Goal: Obtain resource: Download file/media

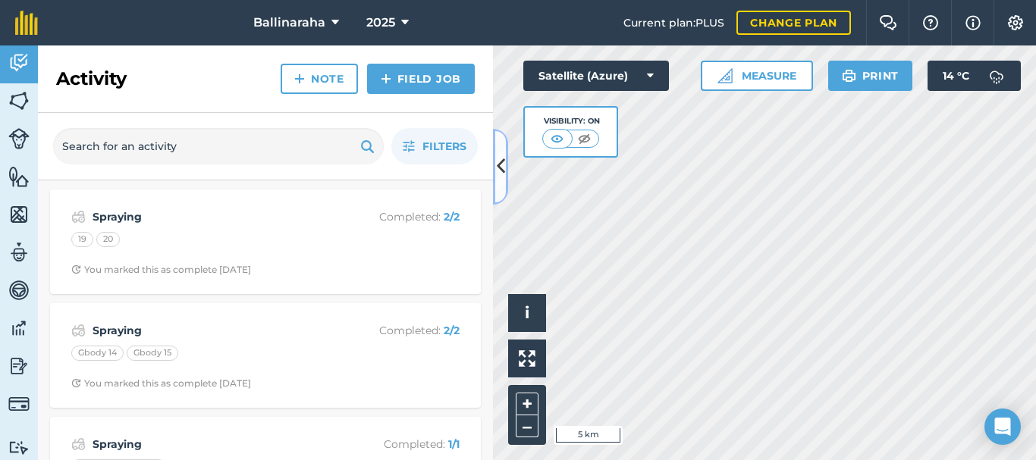
click at [503, 178] on icon at bounding box center [501, 166] width 8 height 27
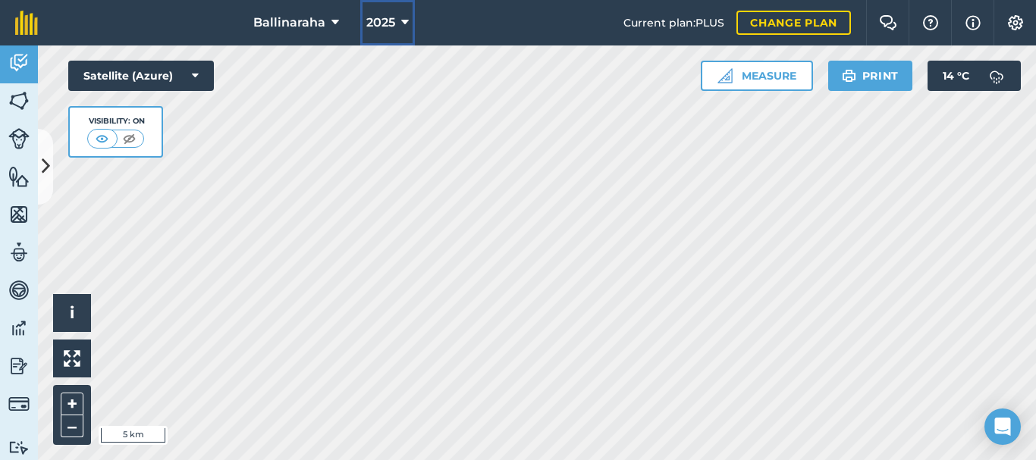
click at [405, 24] on icon at bounding box center [405, 23] width 8 height 18
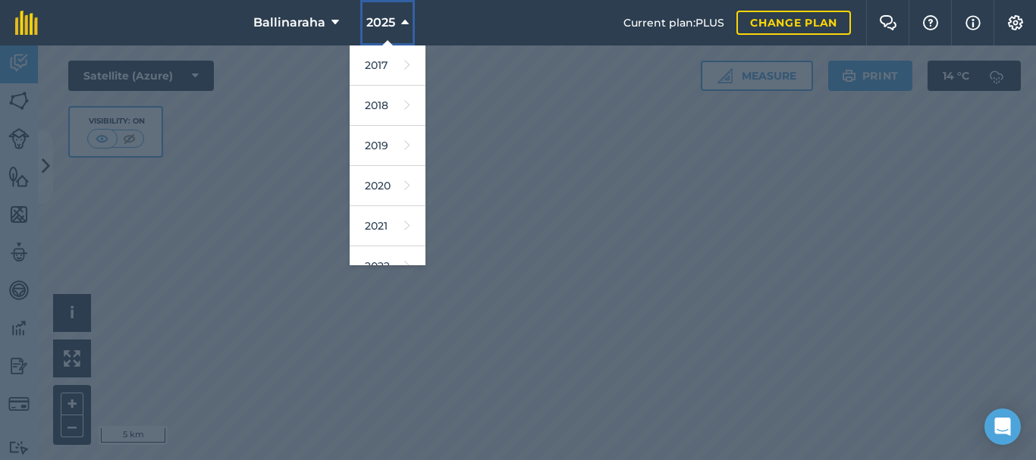
scroll to position [192, 0]
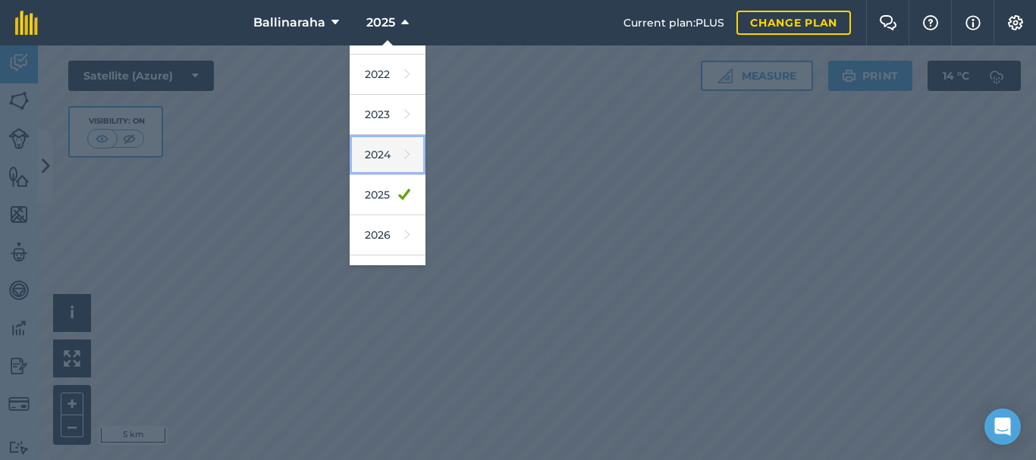
click at [374, 159] on link "2024" at bounding box center [388, 155] width 76 height 40
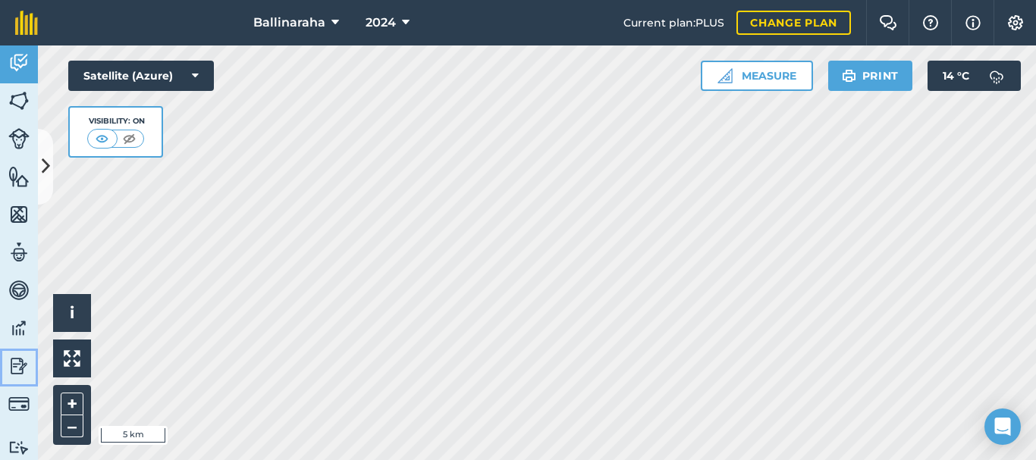
click at [17, 364] on img at bounding box center [18, 366] width 21 height 23
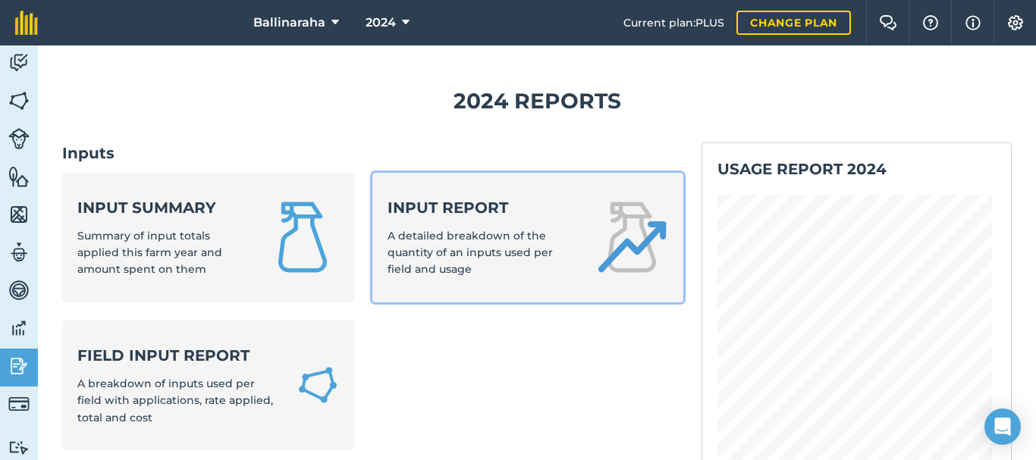
click at [458, 248] on span "A detailed breakdown of the quantity of an inputs used per field and usage" at bounding box center [469, 253] width 165 height 48
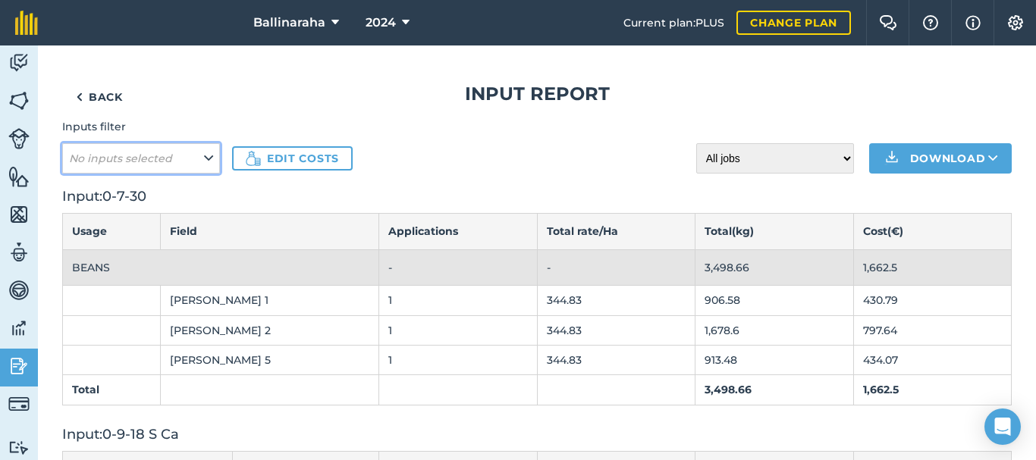
click at [205, 162] on icon at bounding box center [208, 158] width 9 height 17
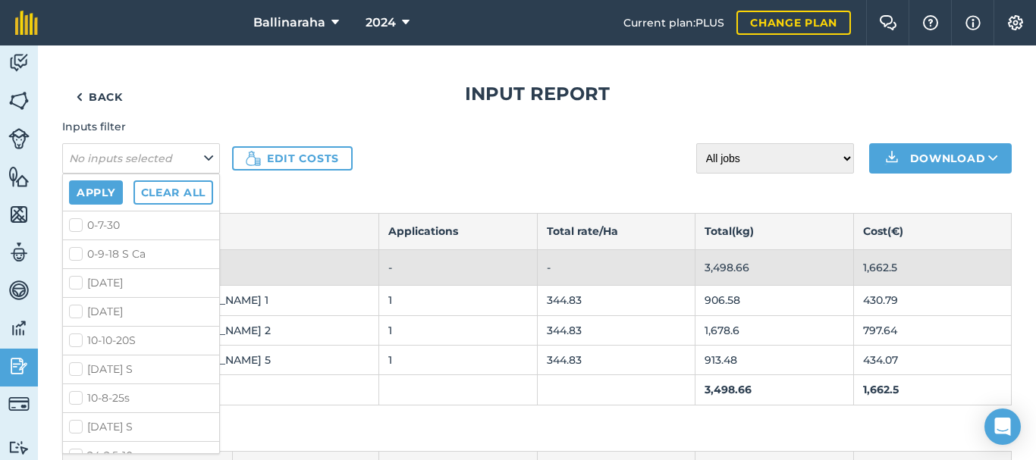
click at [502, 168] on div "Inputs filter No inputs selected Apply Clear all 0-7-30 0-9-18 S Ca [DATE] [DAT…" at bounding box center [536, 145] width 949 height 55
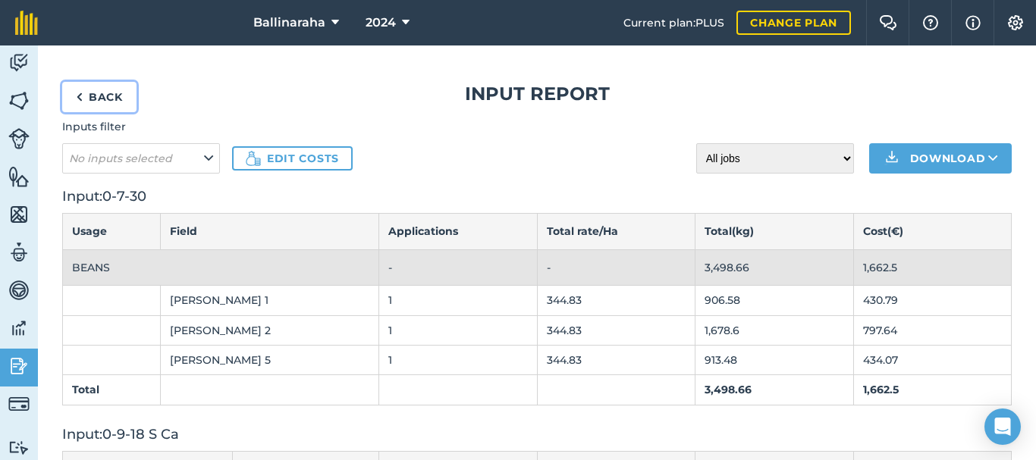
click at [105, 99] on link "Back" at bounding box center [99, 97] width 74 height 30
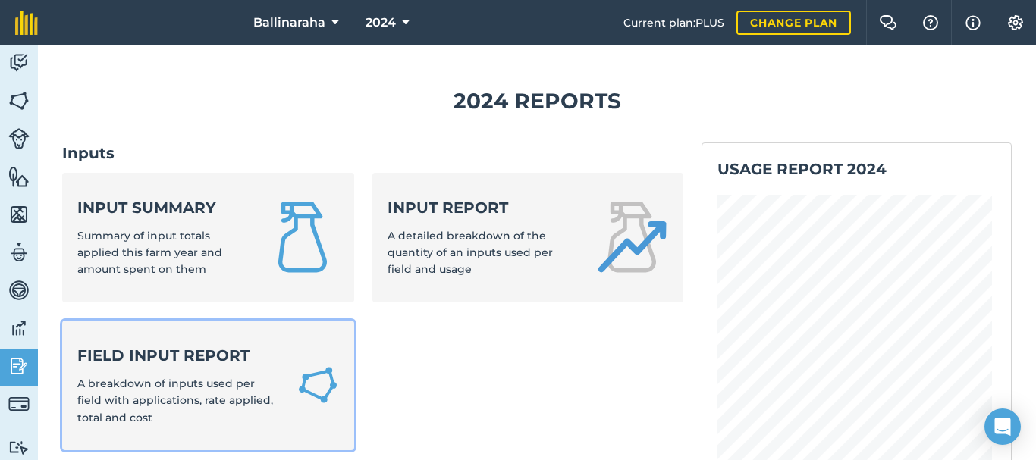
click at [161, 361] on strong "Field Input Report" at bounding box center [177, 355] width 201 height 21
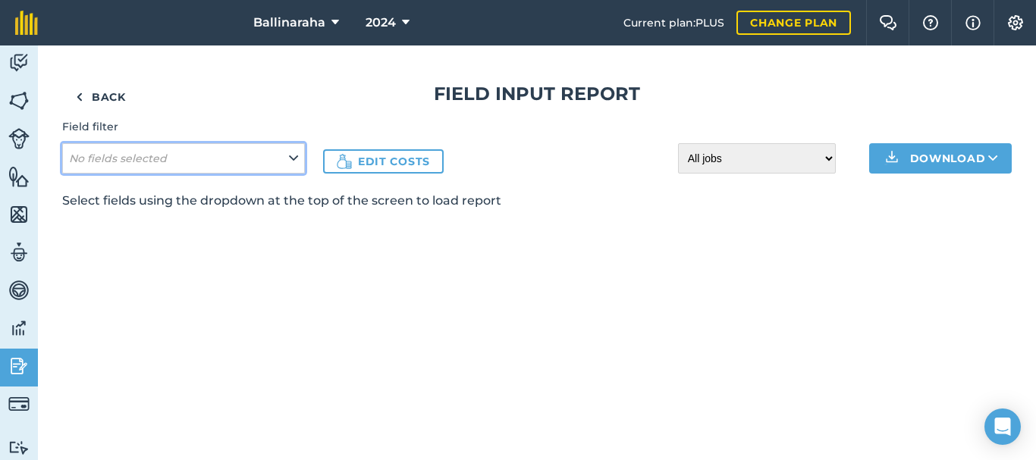
click at [290, 161] on icon at bounding box center [293, 158] width 9 height 17
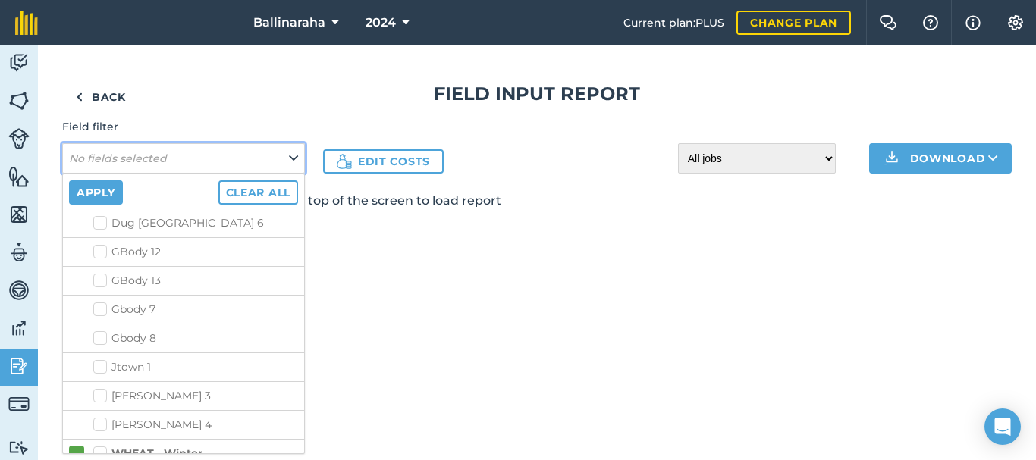
scroll to position [2077, 0]
click at [98, 366] on label "Jtown 1" at bounding box center [195, 367] width 205 height 16
click at [98, 366] on input "Jtown 1" at bounding box center [98, 364] width 10 height 10
checkbox input "true"
click at [104, 190] on button "Apply" at bounding box center [96, 192] width 54 height 24
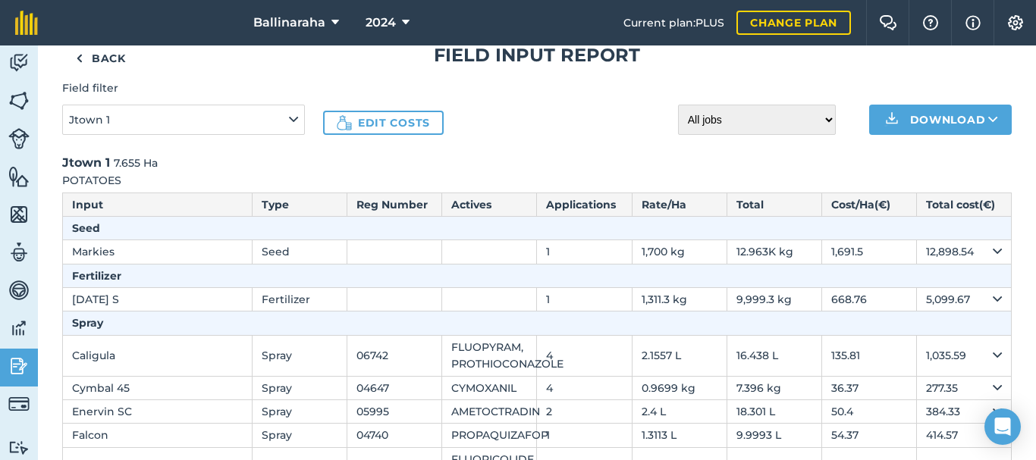
scroll to position [37, 0]
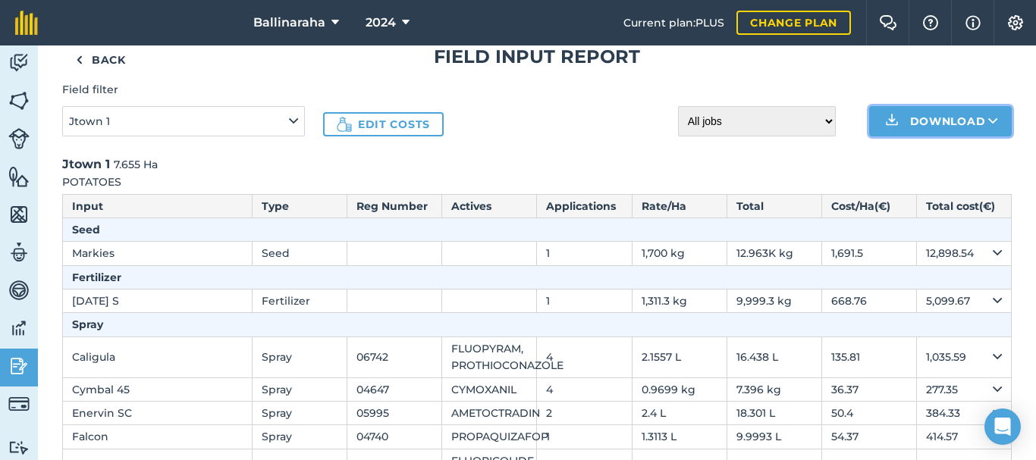
click at [988, 116] on icon at bounding box center [993, 121] width 10 height 15
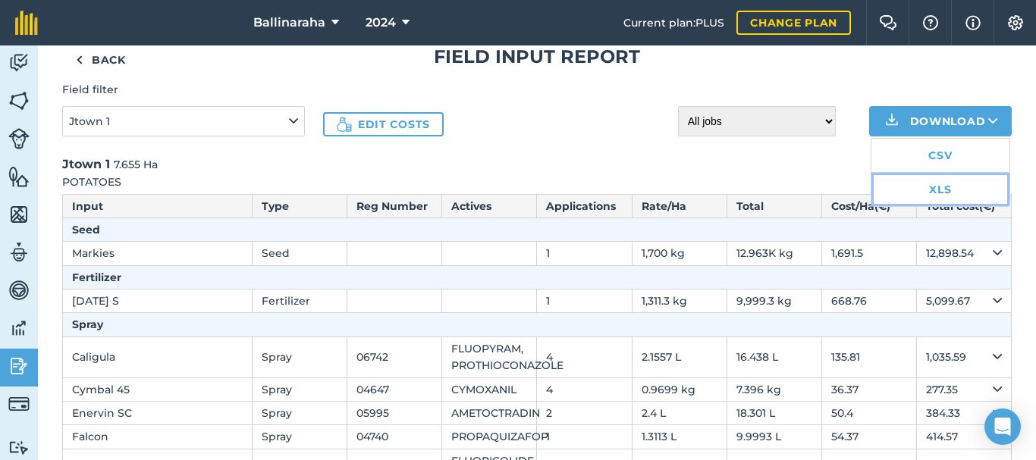
click at [928, 190] on link "XLS" at bounding box center [940, 189] width 138 height 33
